Goal: Task Accomplishment & Management: Manage account settings

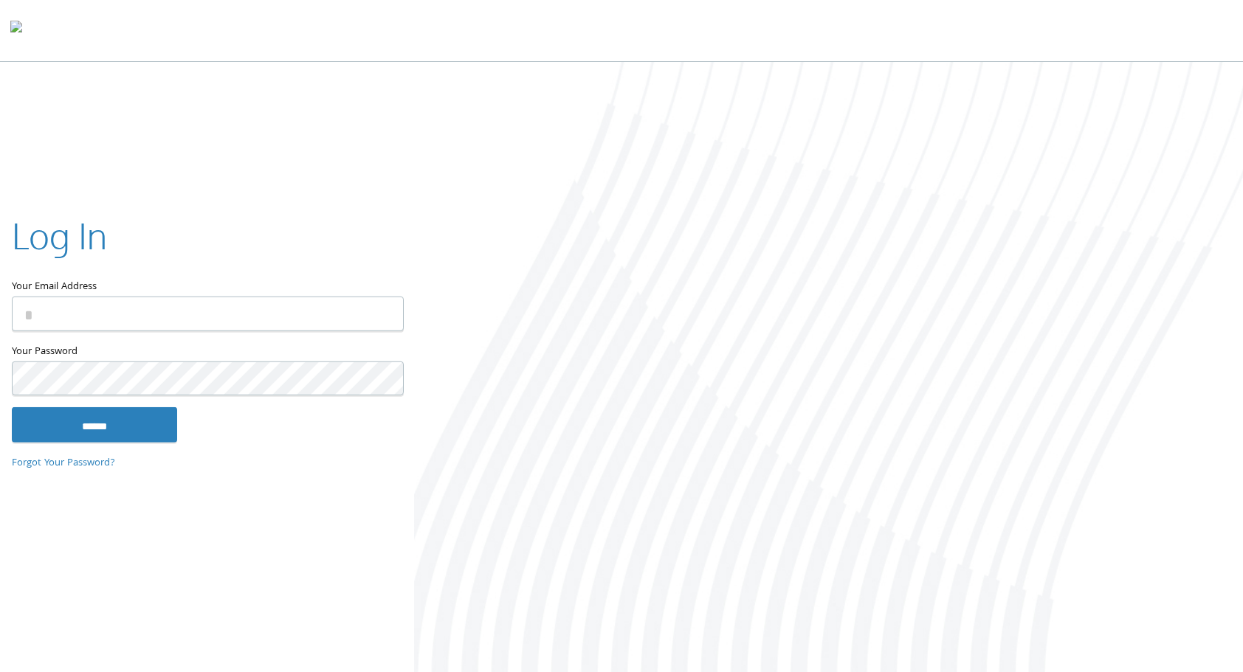
type input "**********"
click at [12, 407] on input "******" at bounding box center [94, 424] width 165 height 35
type input "**********"
click at [12, 407] on input "******" at bounding box center [94, 424] width 165 height 35
